Goal: Information Seeking & Learning: Learn about a topic

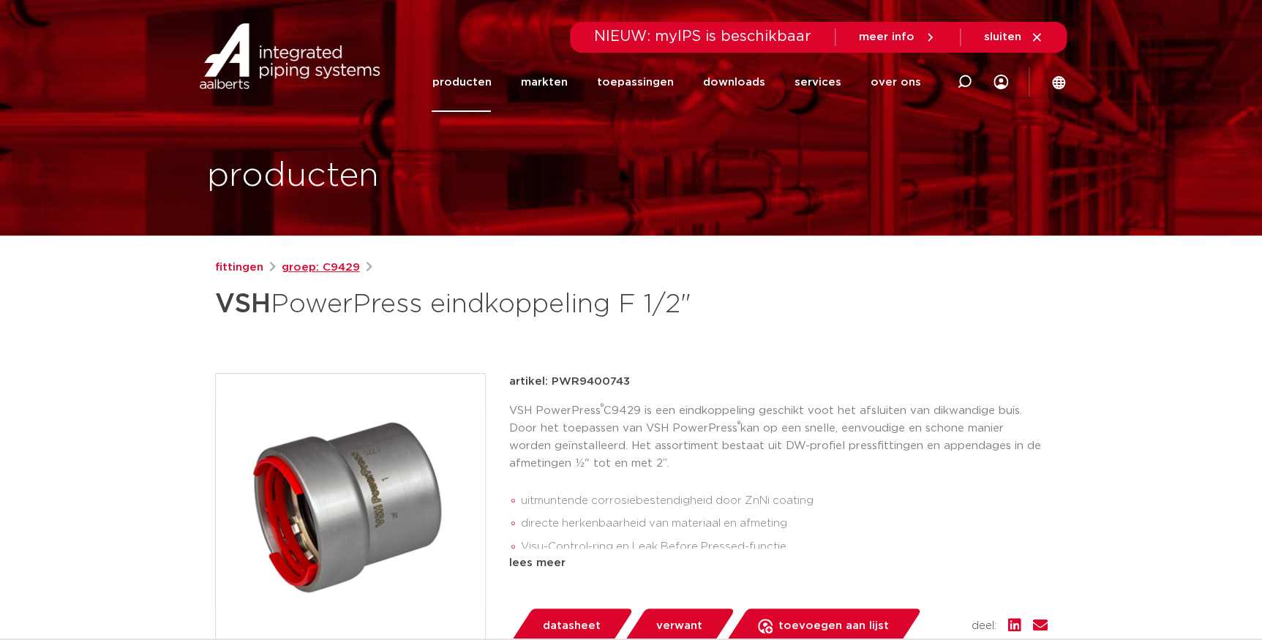
click at [309, 271] on link "groep: C9429" at bounding box center [321, 268] width 78 height 18
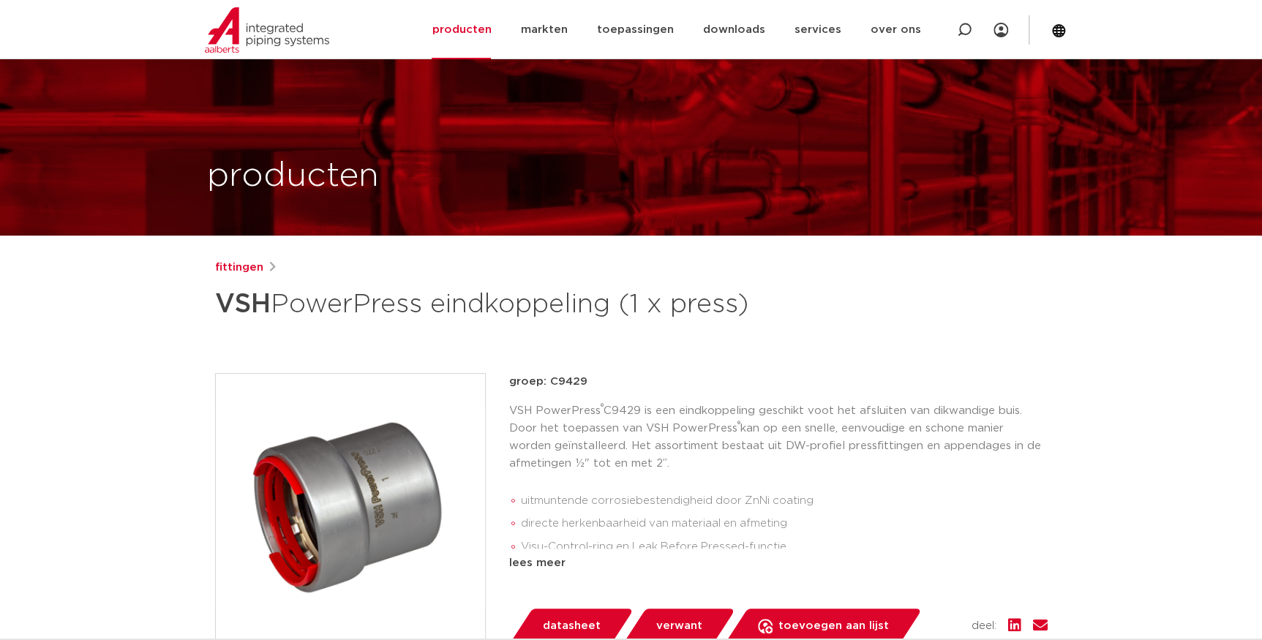
scroll to position [199, 0]
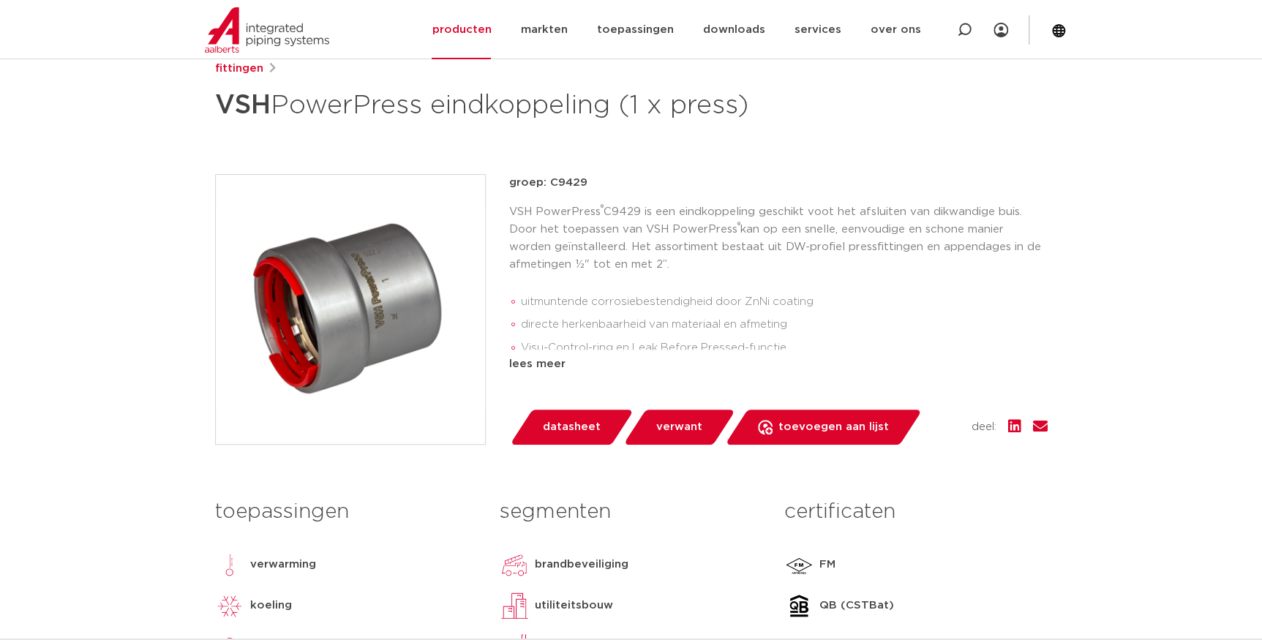
click at [687, 430] on span "verwant" at bounding box center [679, 427] width 46 height 23
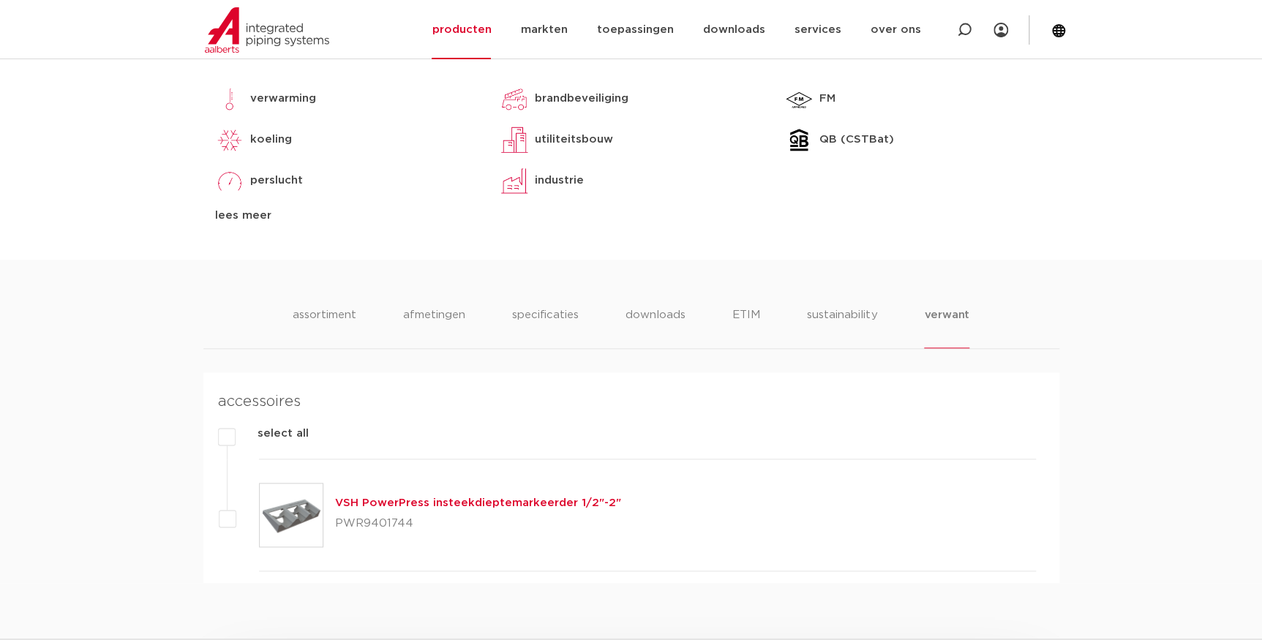
scroll to position [332, 0]
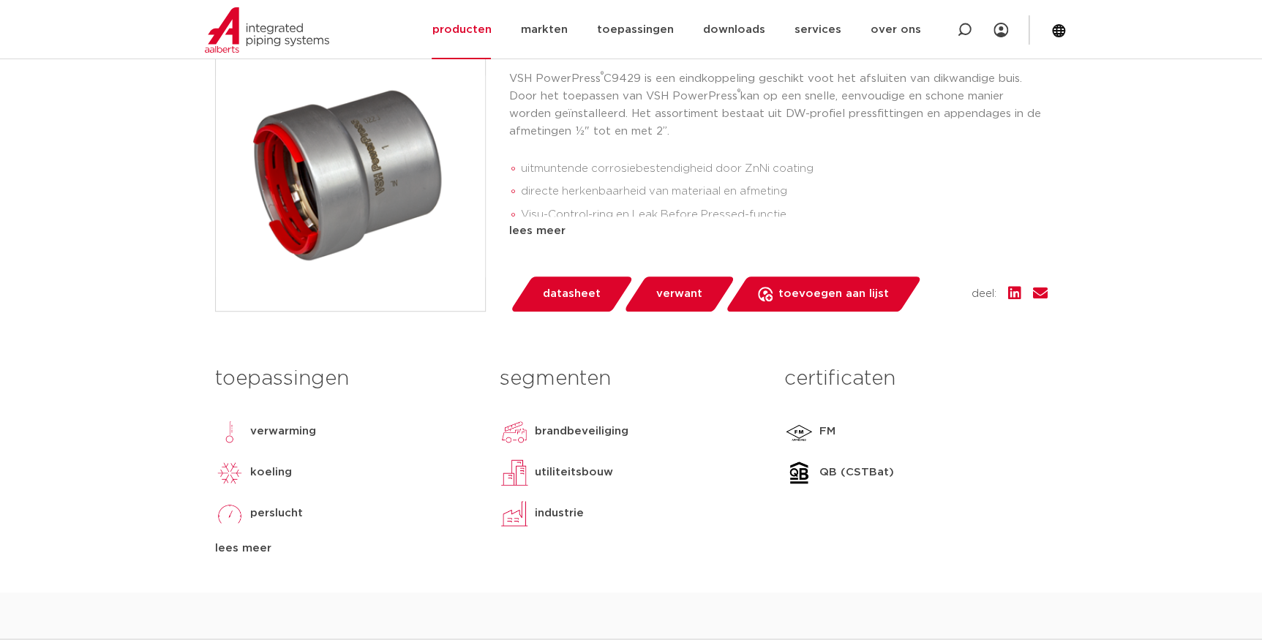
click at [538, 307] on link "datasheet" at bounding box center [571, 294] width 124 height 35
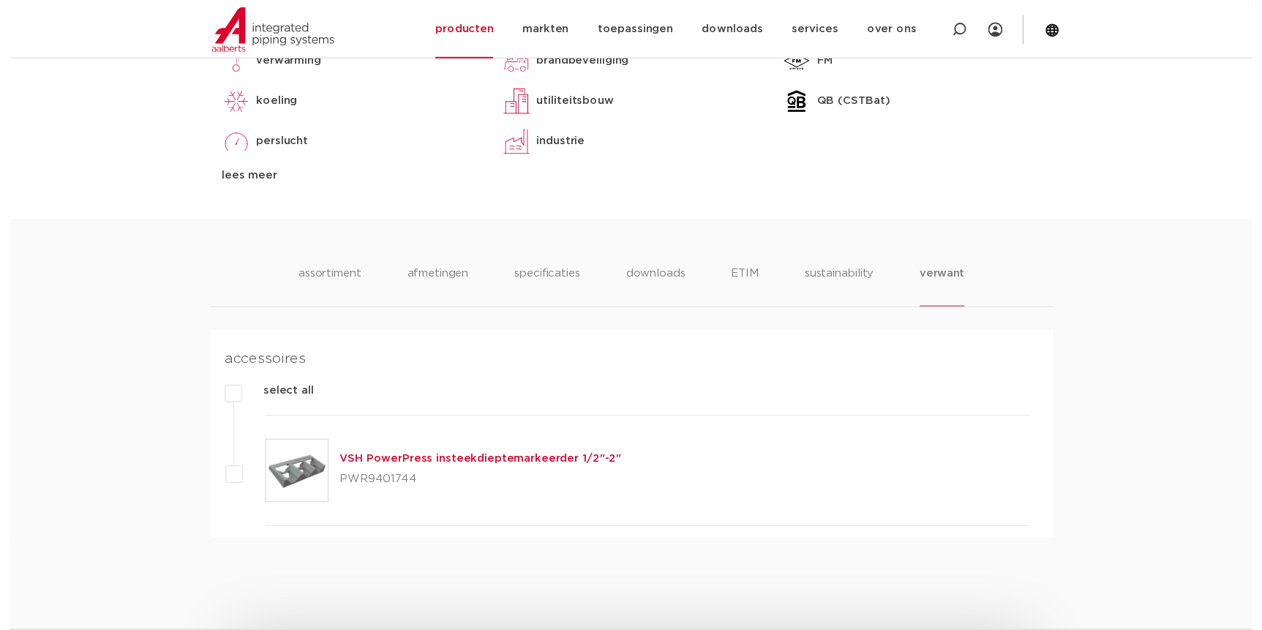
scroll to position [761, 0]
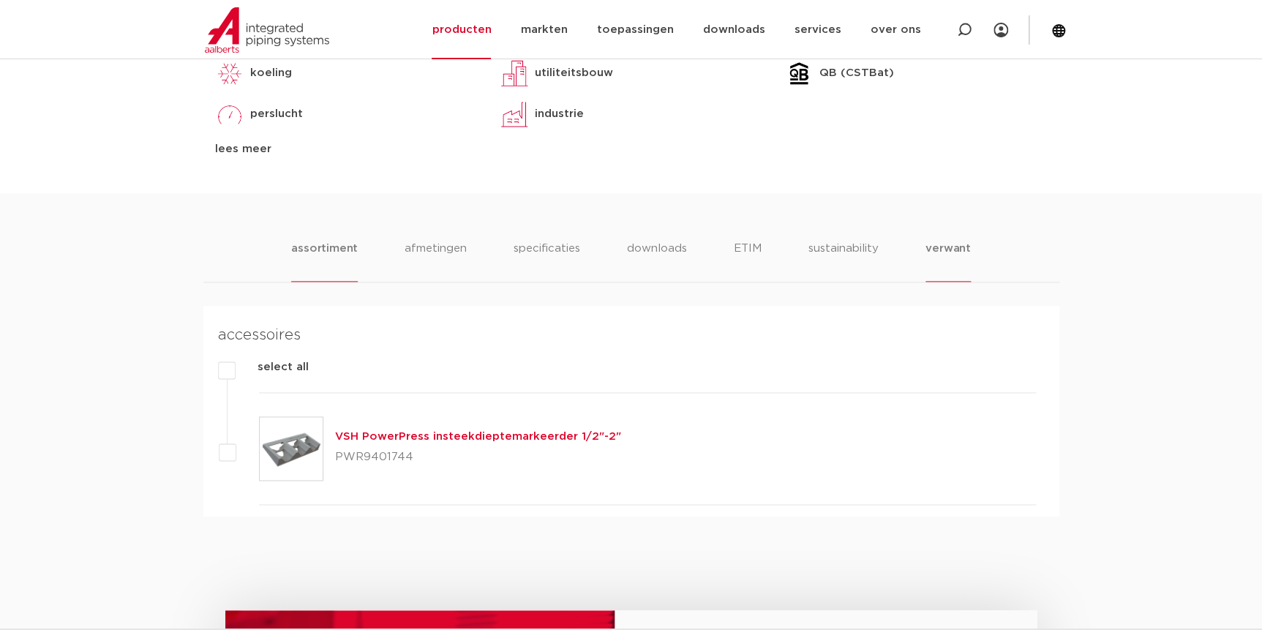
click at [350, 259] on li "assortiment" at bounding box center [324, 261] width 67 height 42
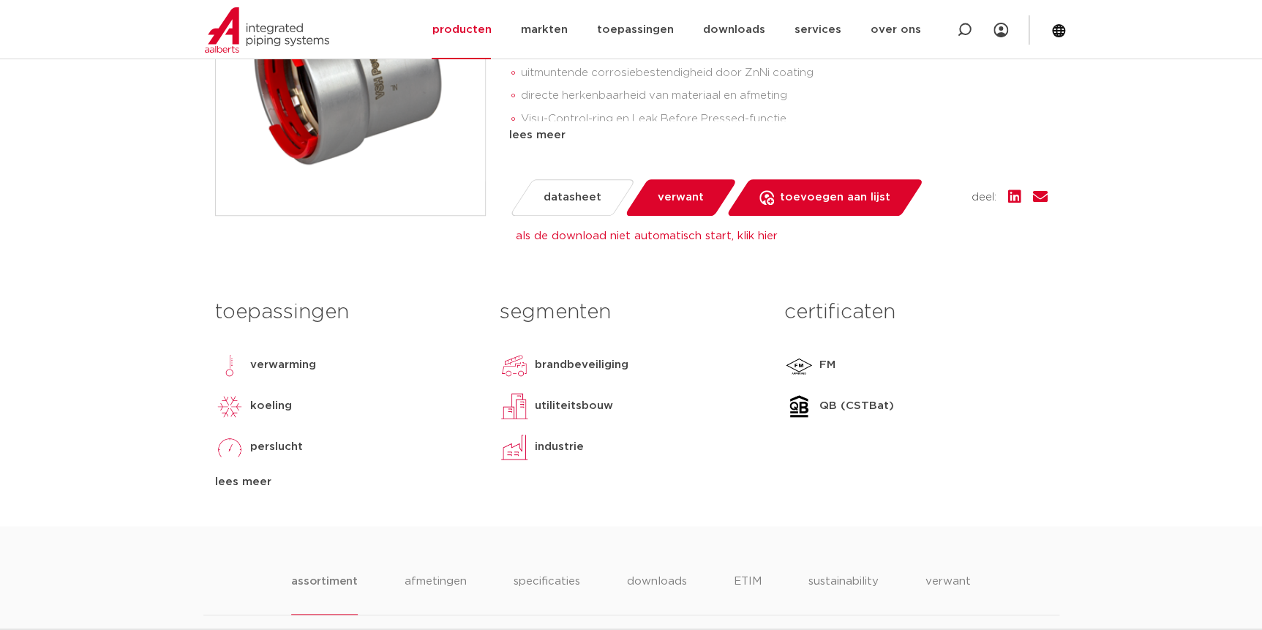
scroll to position [827, 0]
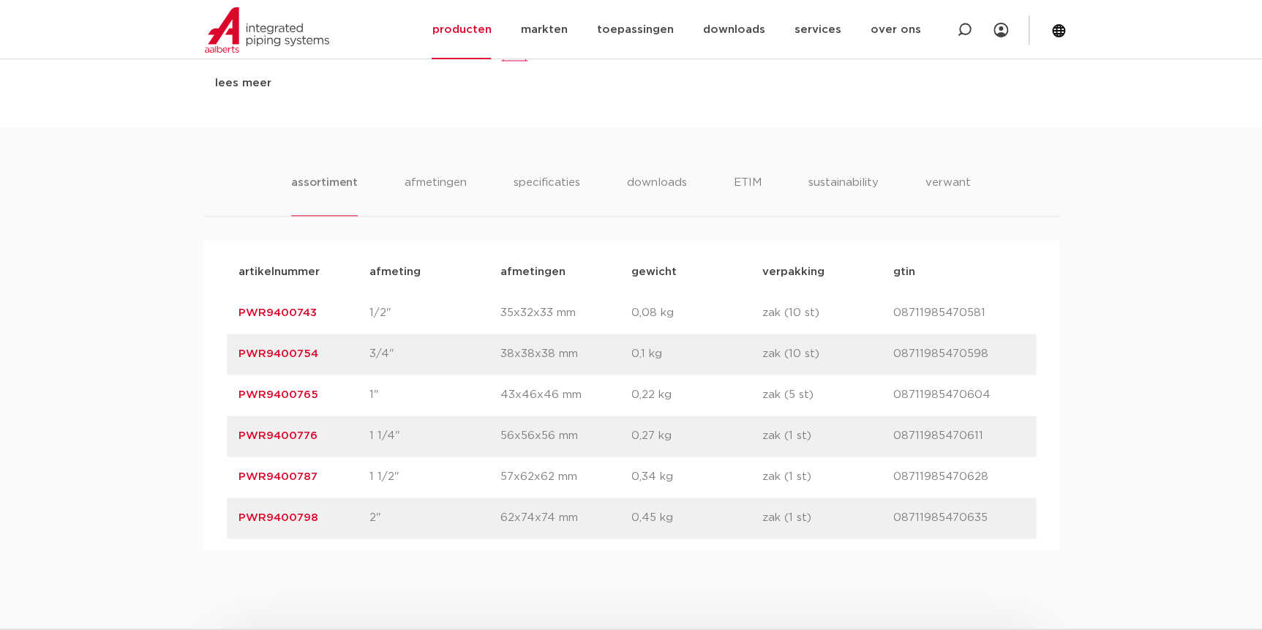
click at [192, 311] on div "assortiment [GEOGRAPHIC_DATA] specificaties downloads ETIM sustainability verwa…" at bounding box center [631, 338] width 1262 height 423
